Goal: Navigation & Orientation: Find specific page/section

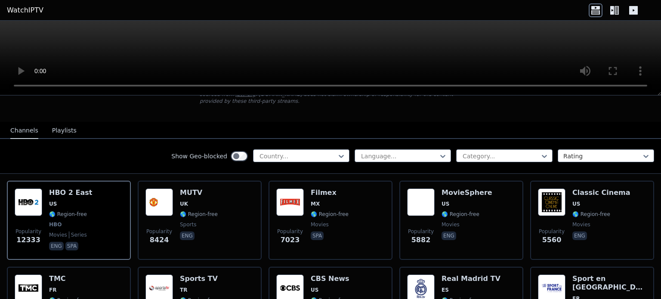
scroll to position [69, 0]
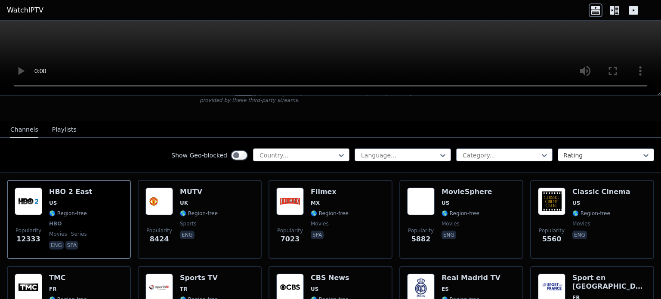
click at [319, 151] on div at bounding box center [298, 155] width 78 height 9
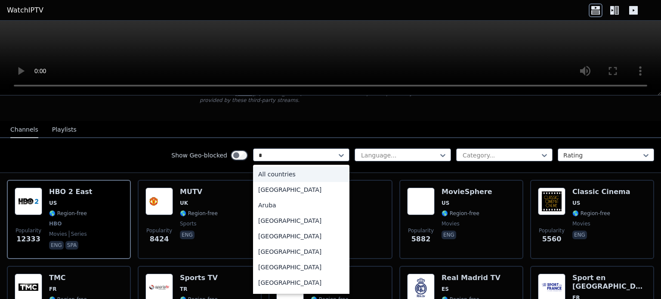
type input "**"
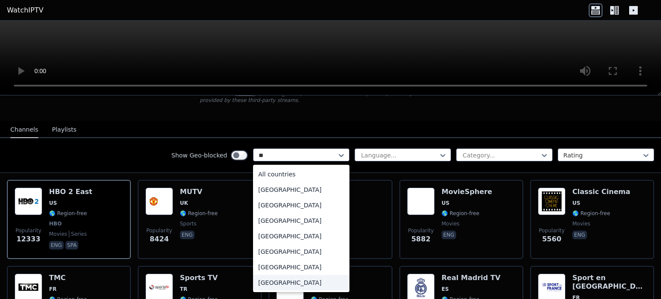
click at [270, 275] on div "[GEOGRAPHIC_DATA]" at bounding box center [301, 282] width 96 height 15
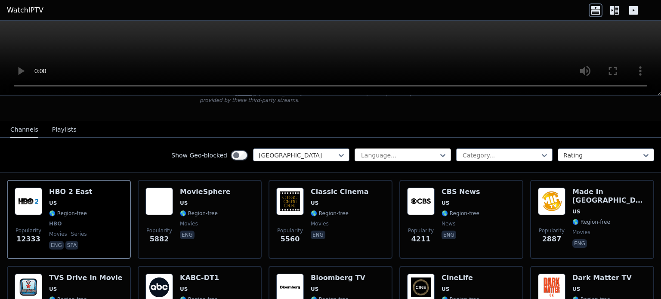
click at [401, 151] on div at bounding box center [399, 155] width 78 height 9
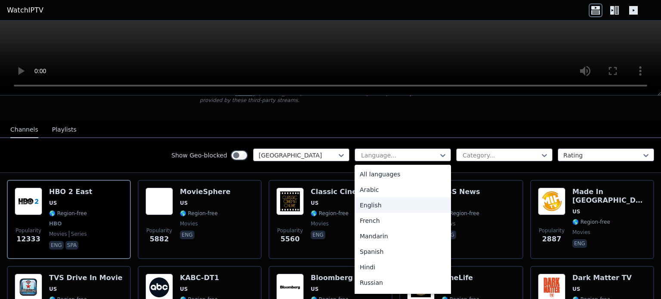
click at [377, 200] on div "English" at bounding box center [403, 205] width 96 height 15
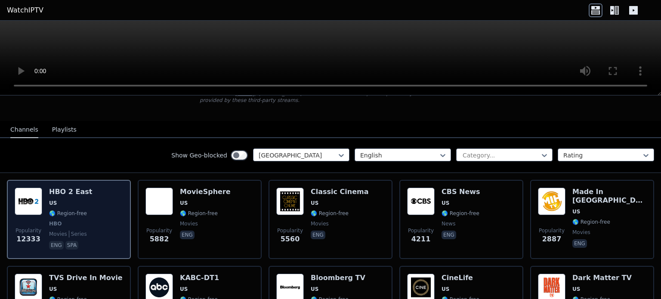
click at [76, 210] on span "🌎 Region-free" at bounding box center [68, 213] width 38 height 7
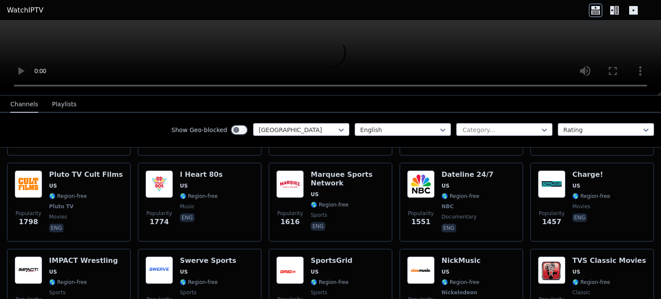
scroll to position [258, 0]
